Goal: Transaction & Acquisition: Purchase product/service

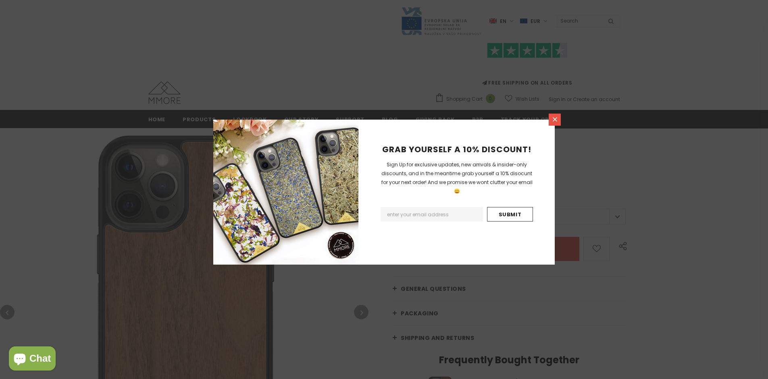
click at [555, 119] on icon at bounding box center [555, 119] width 4 height 4
